Goal: Find specific page/section: Find specific page/section

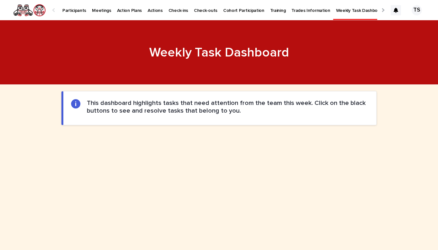
scroll to position [163, 0]
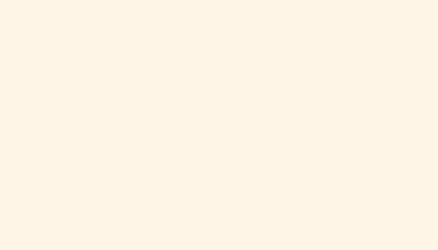
scroll to position [344, 0]
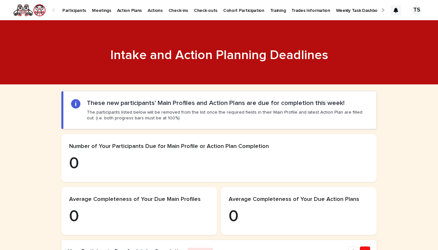
scroll to position [558, 0]
